Goal: Information Seeking & Learning: Learn about a topic

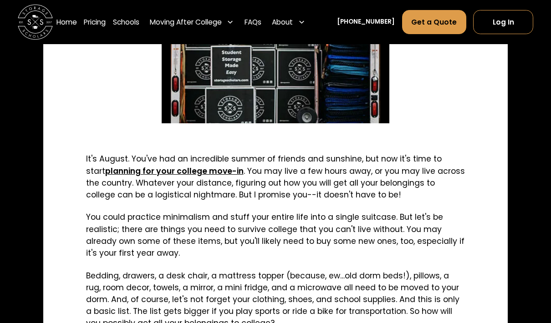
scroll to position [374, 0]
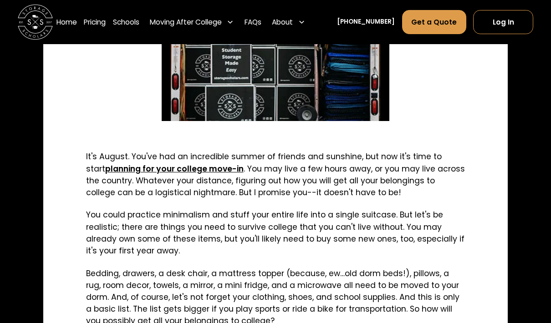
click at [182, 15] on div "Moving After College" at bounding box center [191, 22] width 91 height 25
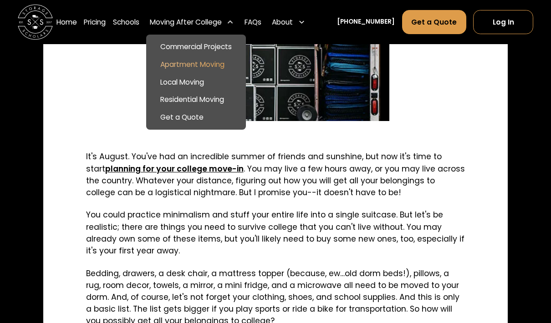
click at [186, 64] on link "Apartment Moving" at bounding box center [196, 65] width 93 height 18
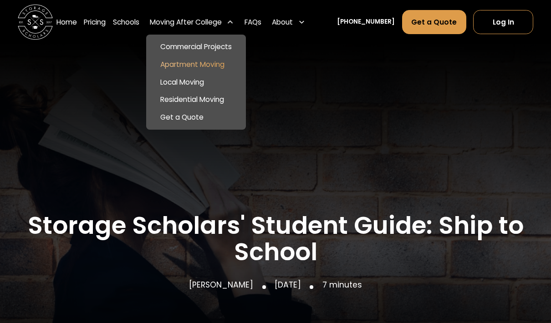
scroll to position [0, 0]
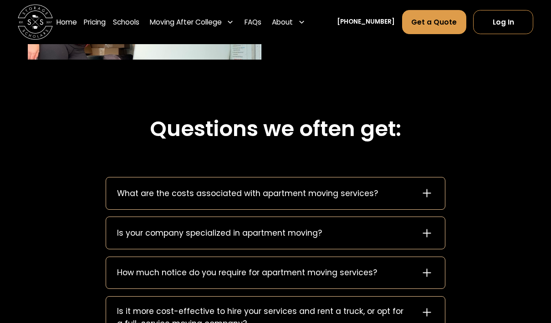
scroll to position [967, 0]
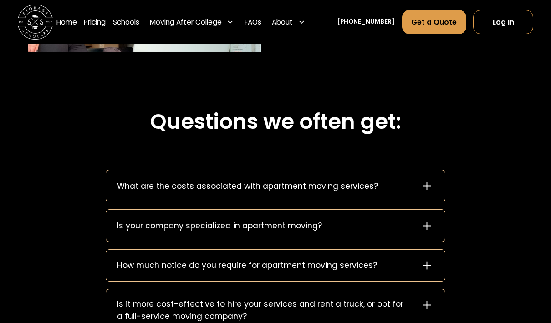
click at [424, 184] on icon at bounding box center [427, 186] width 14 height 14
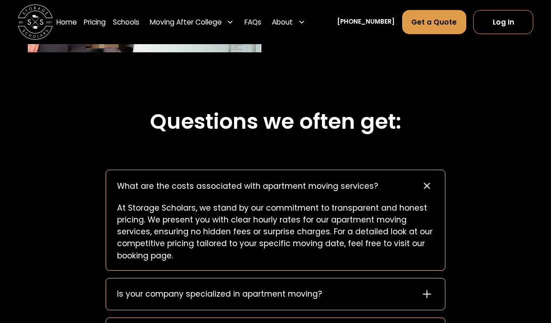
scroll to position [924, 0]
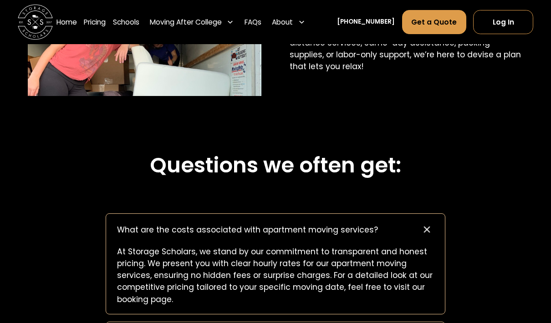
click at [207, 22] on div "Moving After College" at bounding box center [186, 22] width 72 height 10
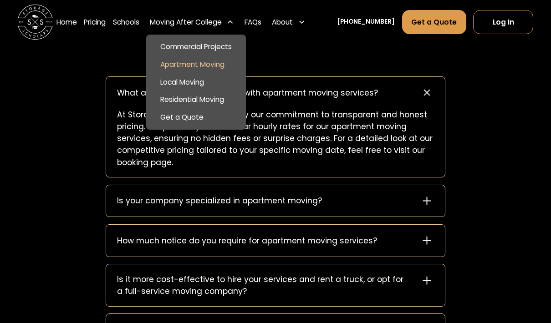
scroll to position [1110, 0]
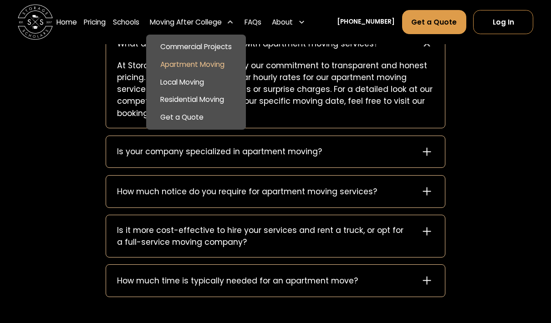
click at [510, 263] on div "Questions we often get: What are the costs associated with apartment moving ser…" at bounding box center [275, 131] width 551 height 387
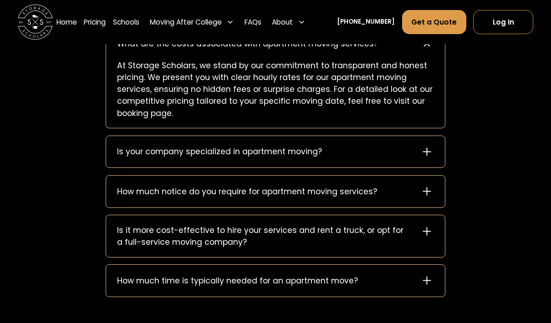
click at [126, 280] on div "How much time is typically needed for an apartment move?" at bounding box center [237, 281] width 241 height 12
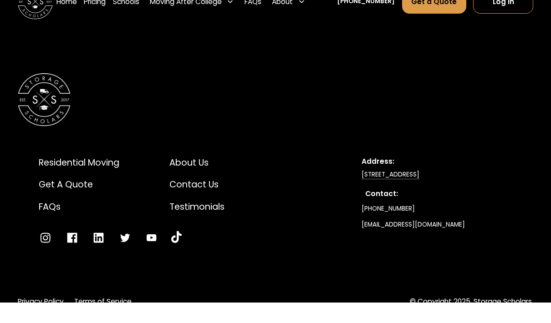
scroll to position [1766, 0]
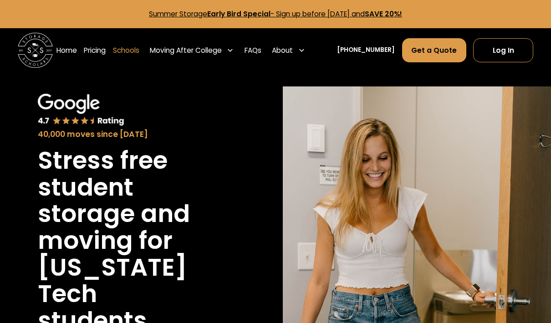
click at [139, 56] on link "Schools" at bounding box center [126, 50] width 26 height 25
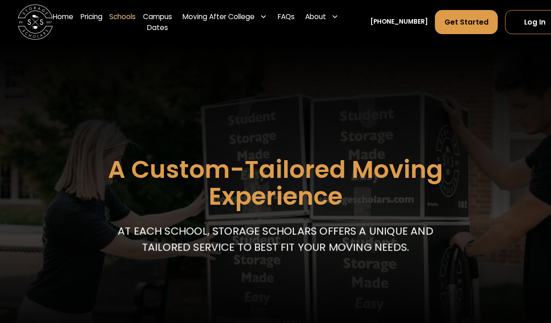
click at [221, 20] on div "Moving After College" at bounding box center [218, 16] width 72 height 10
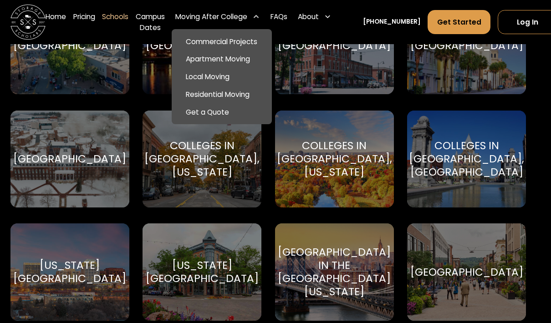
scroll to position [1002, 4]
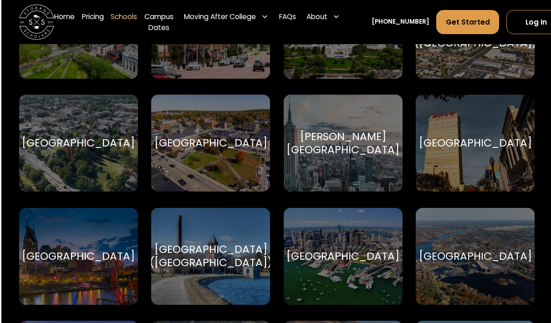
scroll to position [466, 4]
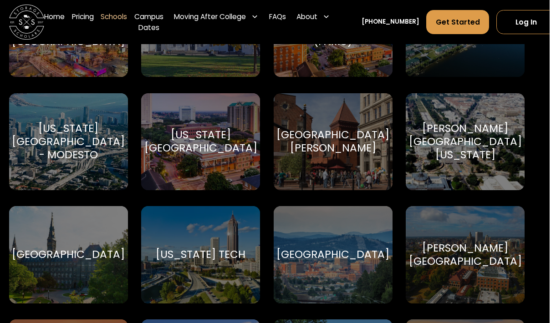
scroll to position [1602, 7]
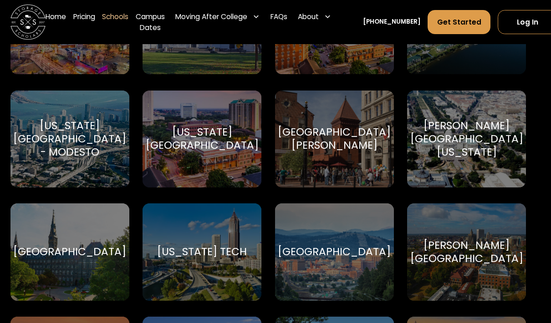
click at [178, 282] on div "Georgia Tech Georgia Tech" at bounding box center [201, 252] width 119 height 97
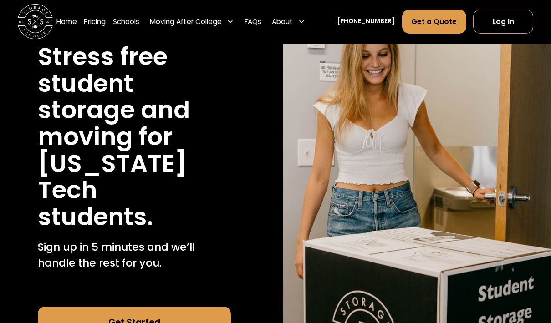
scroll to position [117, 0]
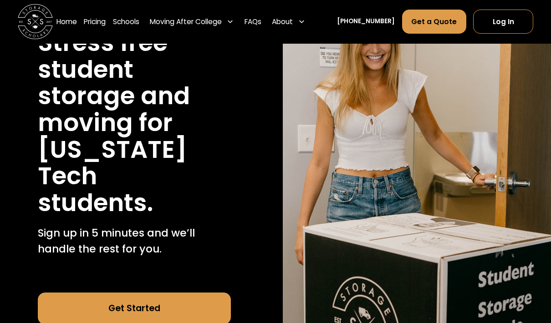
click at [222, 22] on div "Moving After College" at bounding box center [186, 22] width 72 height 10
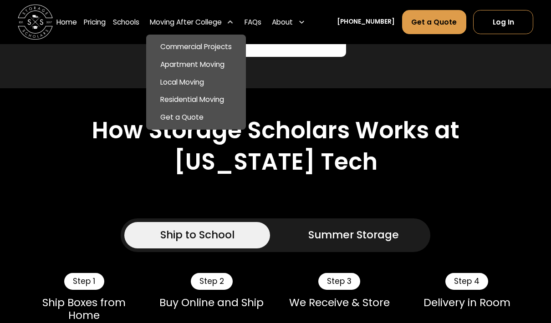
click at [451, 120] on div "How Storage Scholars Works at Georgia Tech" at bounding box center [275, 146] width 495 height 59
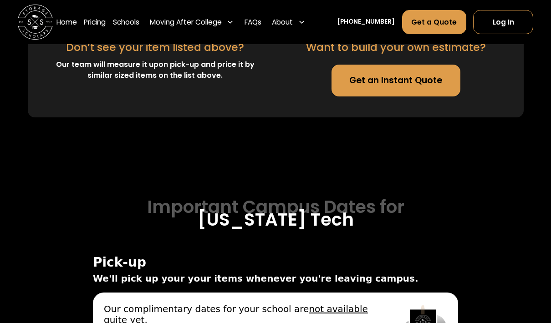
scroll to position [3100, 0]
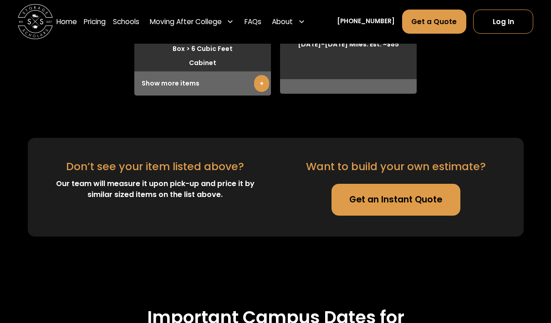
click at [187, 21] on div "Moving After College" at bounding box center [186, 22] width 72 height 10
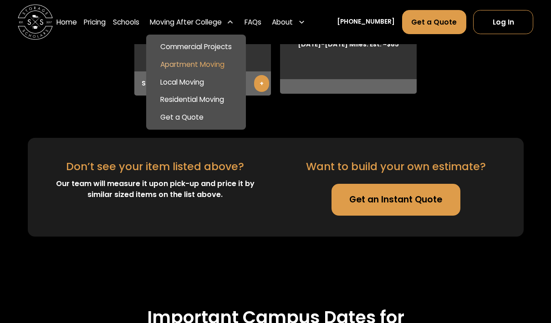
click at [237, 66] on link "Apartment Moving" at bounding box center [196, 65] width 93 height 18
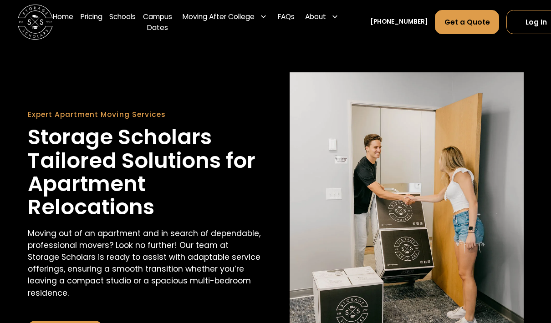
click at [204, 16] on div "Moving After College" at bounding box center [218, 16] width 72 height 10
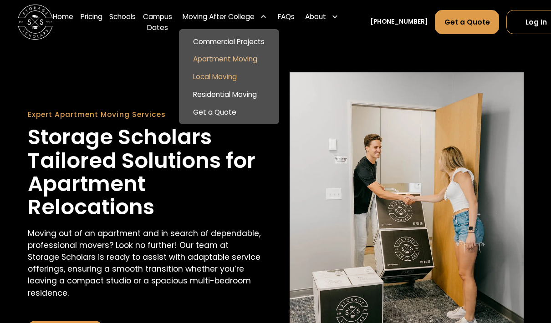
click at [210, 79] on link "Local Moving" at bounding box center [228, 77] width 93 height 18
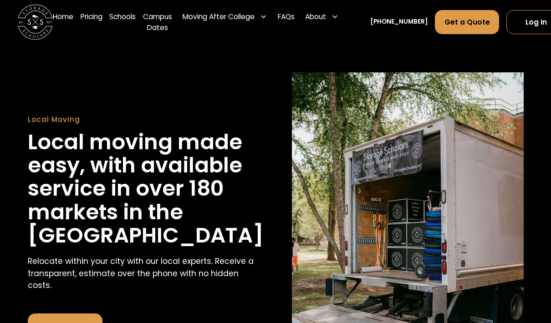
click at [243, 16] on div "Moving After College" at bounding box center [218, 16] width 72 height 10
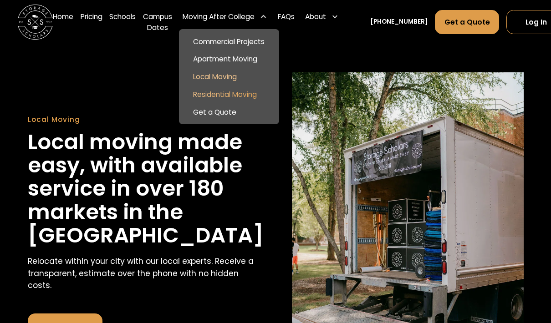
click at [269, 92] on link "Residential Moving" at bounding box center [228, 95] width 93 height 18
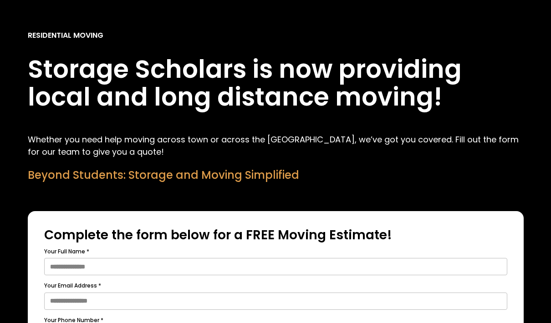
scroll to position [113, 0]
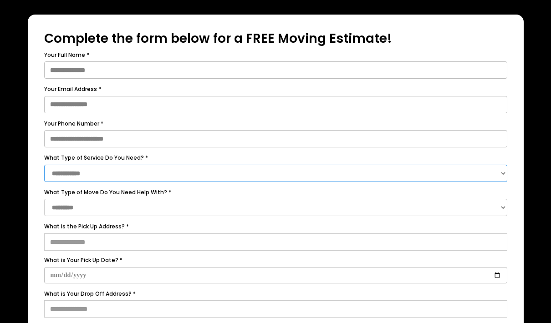
click at [236, 171] on select "**********" at bounding box center [275, 173] width 463 height 17
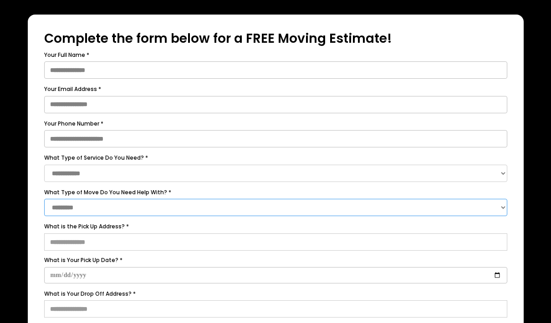
click at [238, 208] on select "**********" at bounding box center [275, 207] width 463 height 17
click at [239, 208] on select "**********" at bounding box center [275, 207] width 463 height 17
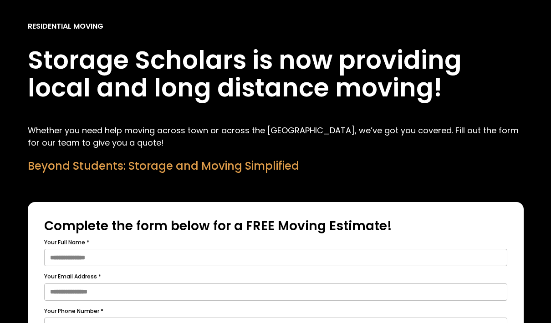
scroll to position [0, 0]
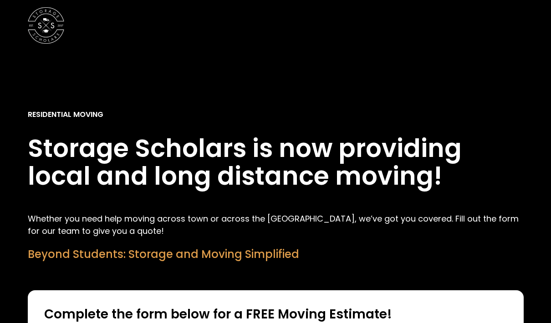
click at [30, 25] on img "home" at bounding box center [46, 25] width 36 height 36
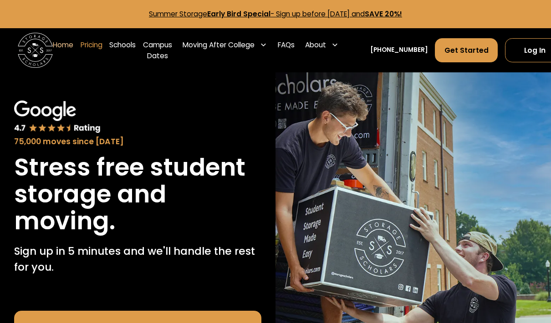
click at [100, 47] on link "Pricing" at bounding box center [92, 50] width 22 height 35
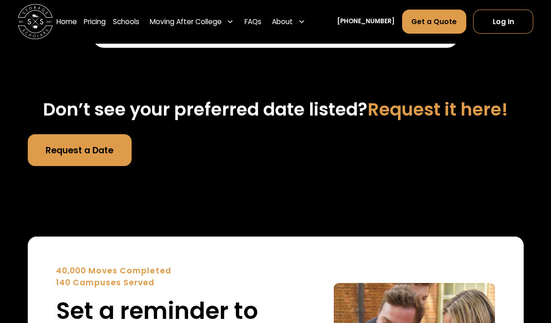
scroll to position [3437, 0]
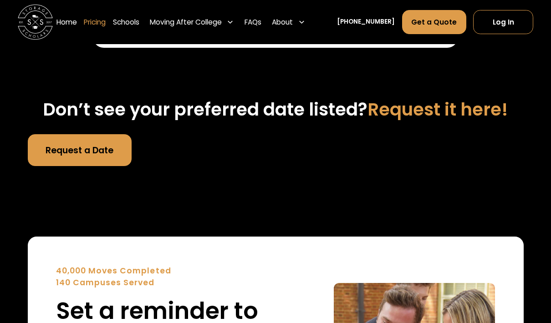
click at [105, 22] on link "Pricing" at bounding box center [95, 22] width 22 height 25
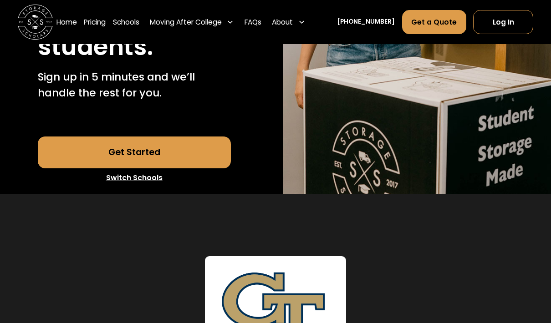
scroll to position [0, 0]
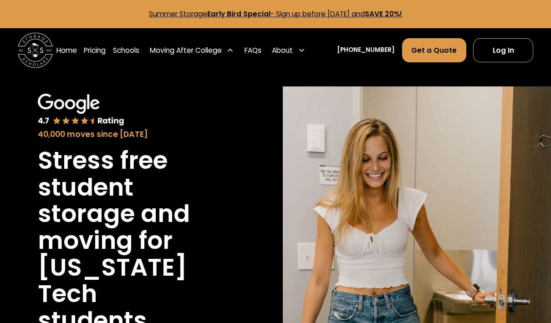
click at [199, 49] on div "Moving After College" at bounding box center [186, 50] width 72 height 10
click at [105, 53] on link "Pricing" at bounding box center [95, 50] width 22 height 25
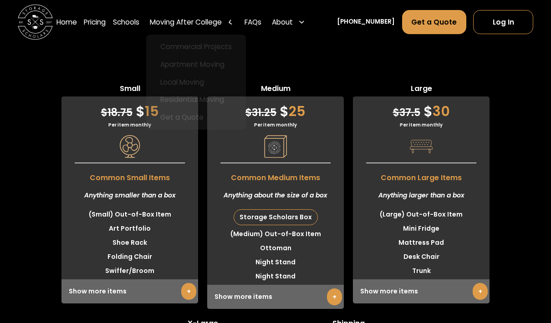
scroll to position [2431, 0]
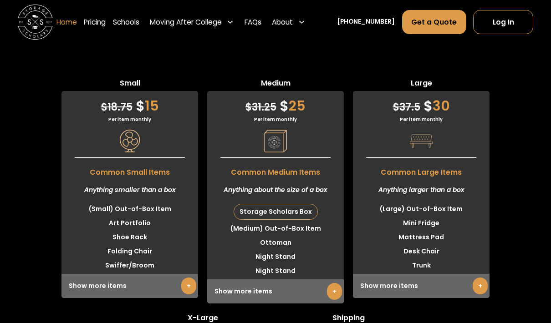
click at [67, 24] on link "Home" at bounding box center [66, 22] width 20 height 25
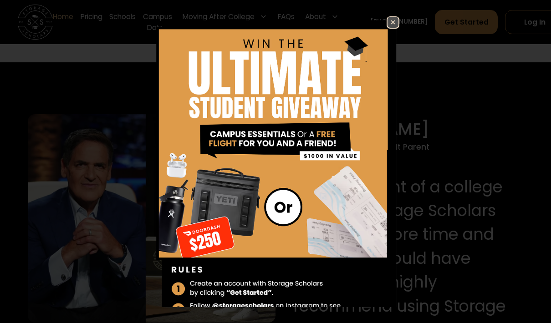
scroll to position [844, 0]
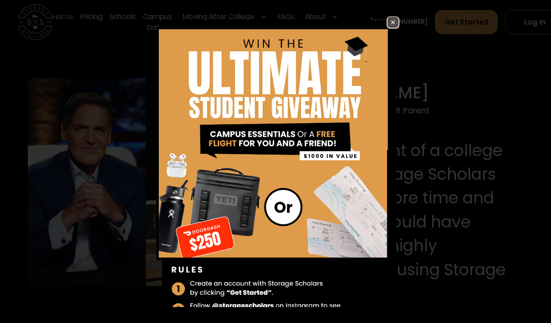
click at [391, 27] on img at bounding box center [392, 22] width 11 height 11
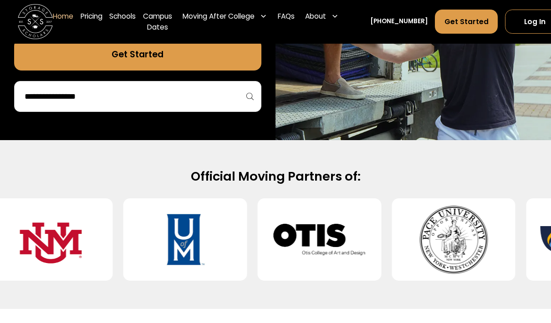
scroll to position [231, 0]
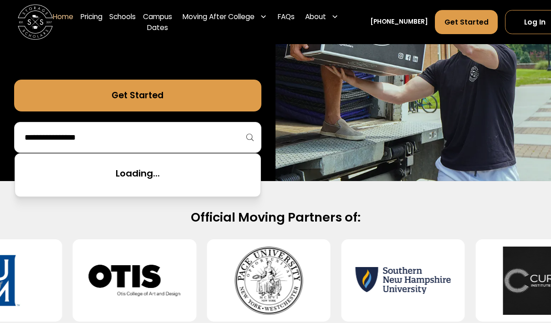
click at [91, 136] on input "search" at bounding box center [138, 137] width 228 height 15
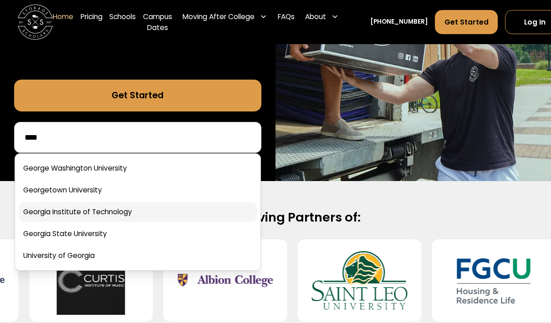
type input "****"
click at [86, 217] on link at bounding box center [138, 212] width 238 height 20
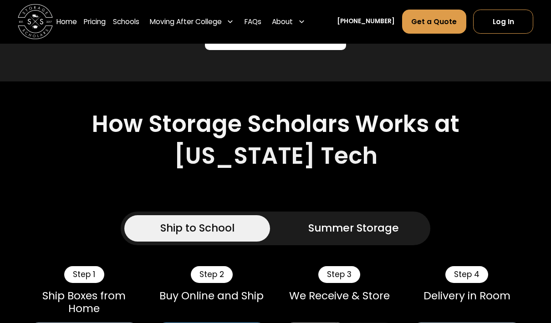
scroll to position [599, 0]
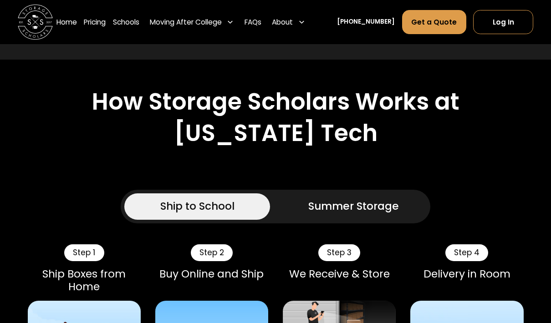
click at [330, 198] on div "Summer Storage" at bounding box center [353, 206] width 91 height 16
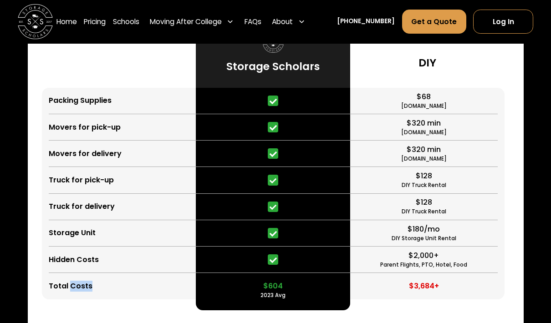
scroll to position [2356, 0]
